Goal: Task Accomplishment & Management: Use online tool/utility

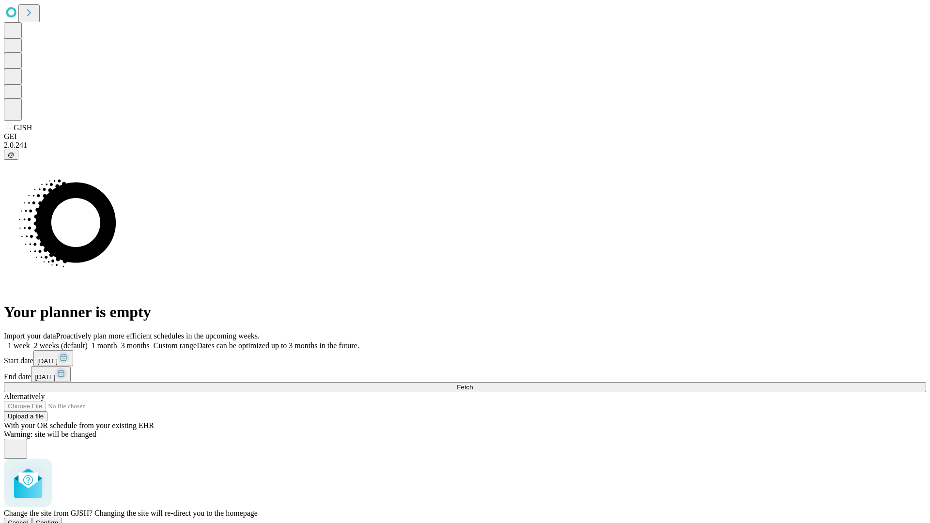
click at [59, 519] on span "Confirm" at bounding box center [47, 522] width 23 height 7
click at [88, 341] on label "2 weeks (default)" at bounding box center [59, 345] width 58 height 8
click at [473, 383] on span "Fetch" at bounding box center [465, 386] width 16 height 7
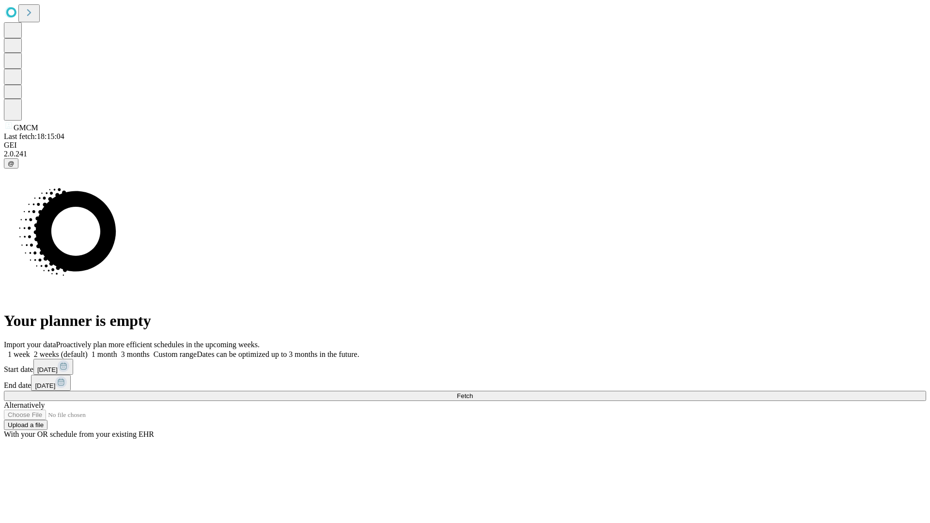
click at [88, 350] on label "2 weeks (default)" at bounding box center [59, 354] width 58 height 8
click at [473, 392] on span "Fetch" at bounding box center [465, 395] width 16 height 7
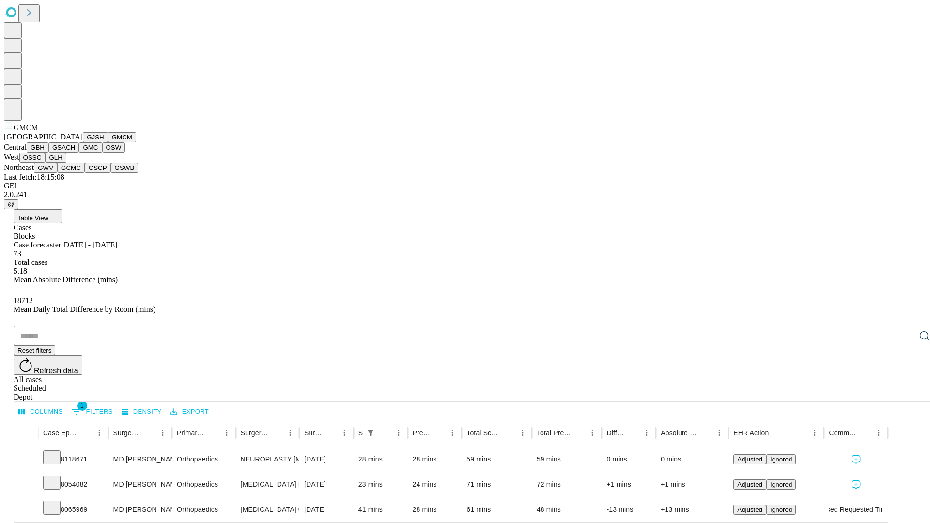
click at [48, 153] on button "GBH" at bounding box center [38, 147] width 22 height 10
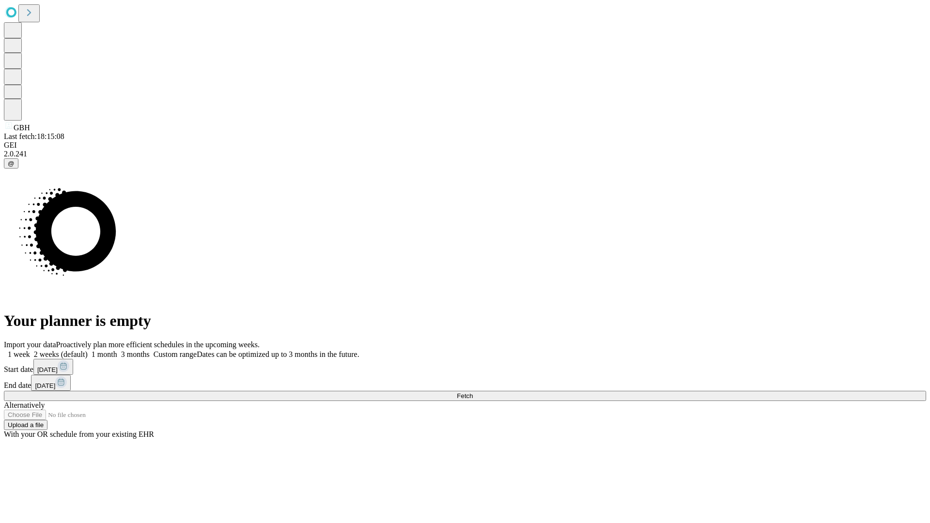
click at [88, 350] on label "2 weeks (default)" at bounding box center [59, 354] width 58 height 8
click at [473, 392] on span "Fetch" at bounding box center [465, 395] width 16 height 7
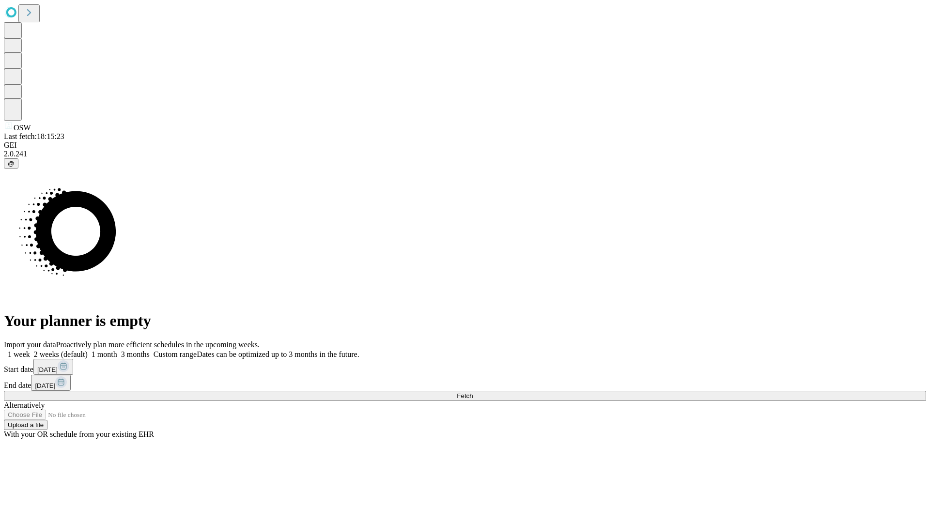
click at [88, 350] on label "2 weeks (default)" at bounding box center [59, 354] width 58 height 8
click at [473, 392] on span "Fetch" at bounding box center [465, 395] width 16 height 7
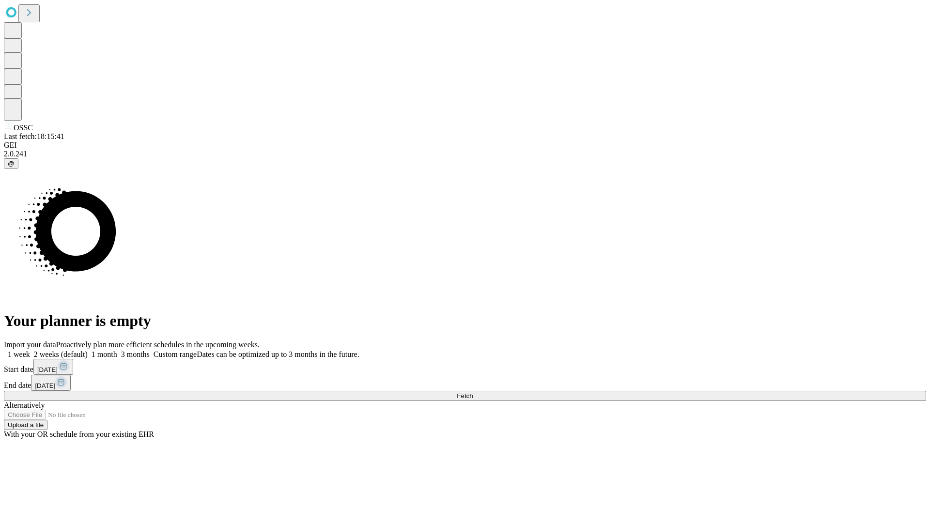
click at [473, 392] on span "Fetch" at bounding box center [465, 395] width 16 height 7
click at [88, 350] on label "2 weeks (default)" at bounding box center [59, 354] width 58 height 8
click at [473, 392] on span "Fetch" at bounding box center [465, 395] width 16 height 7
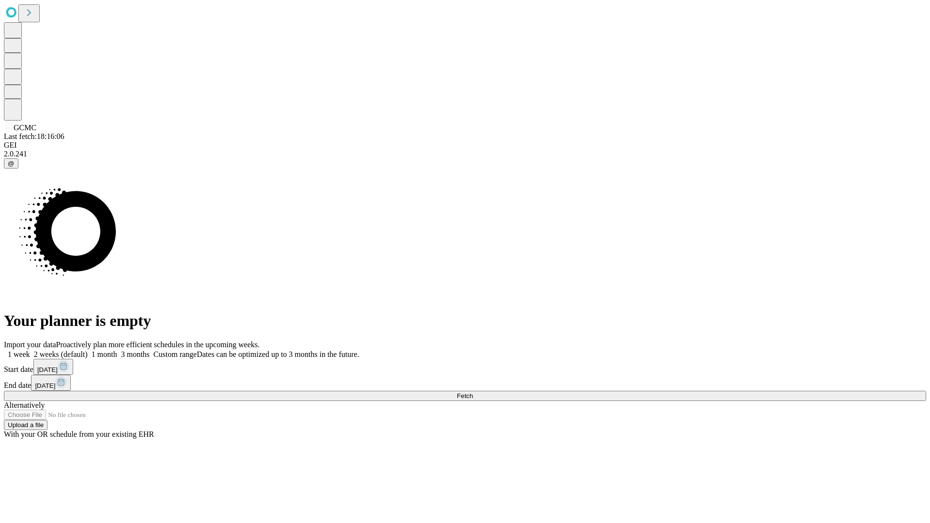
click at [88, 350] on label "2 weeks (default)" at bounding box center [59, 354] width 58 height 8
click at [473, 392] on span "Fetch" at bounding box center [465, 395] width 16 height 7
click at [88, 350] on label "2 weeks (default)" at bounding box center [59, 354] width 58 height 8
click at [473, 392] on span "Fetch" at bounding box center [465, 395] width 16 height 7
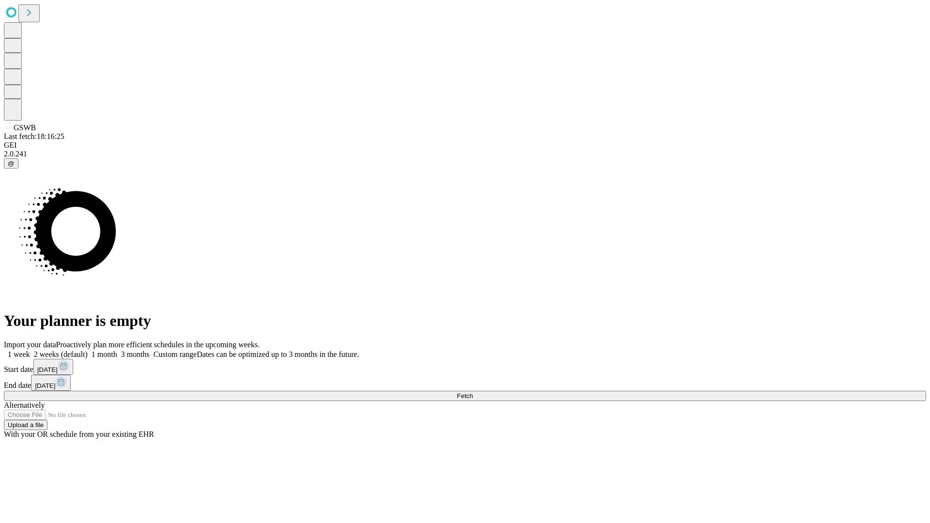
click at [88, 350] on label "2 weeks (default)" at bounding box center [59, 354] width 58 height 8
click at [473, 392] on span "Fetch" at bounding box center [465, 395] width 16 height 7
